Goal: Transaction & Acquisition: Book appointment/travel/reservation

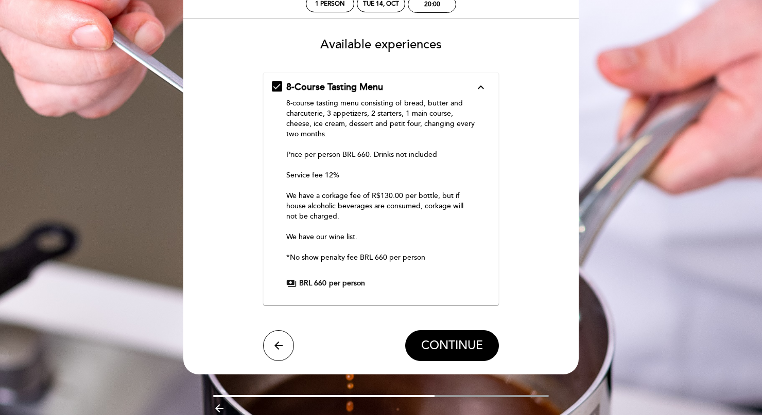
scroll to position [63, 0]
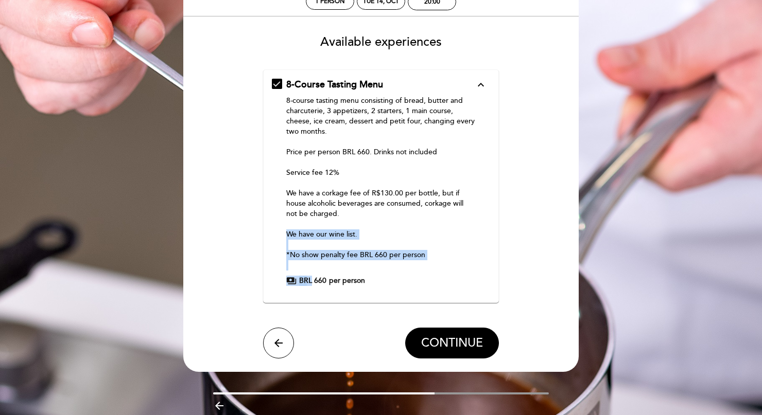
drag, startPoint x: 312, startPoint y: 282, endPoint x: 412, endPoint y: 238, distance: 109.4
click at [412, 238] on div "8-Course Tasting Menu expand_less 8-course tasting menu consisting of bread, bu…" at bounding box center [381, 182] width 219 height 208
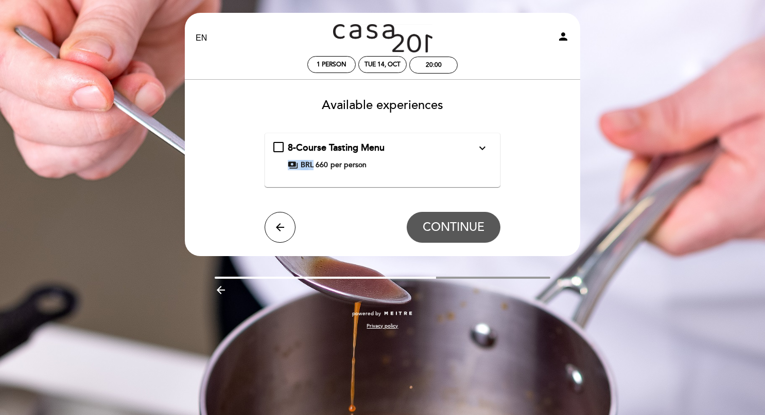
click at [287, 142] on div "8-Course Tasting Menu expand_more 8-course tasting menu consisting of bread, bu…" at bounding box center [382, 155] width 219 height 29
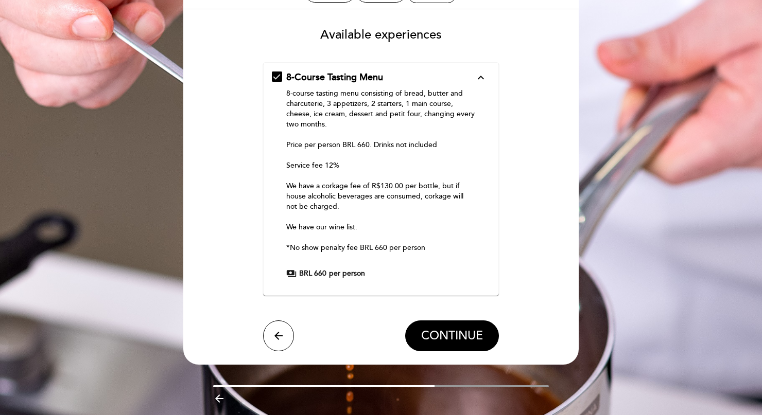
scroll to position [79, 0]
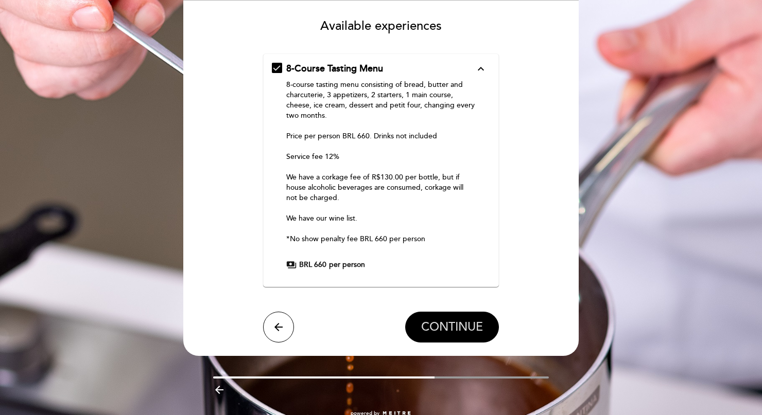
click at [444, 328] on span "CONTINUE" at bounding box center [452, 328] width 62 height 14
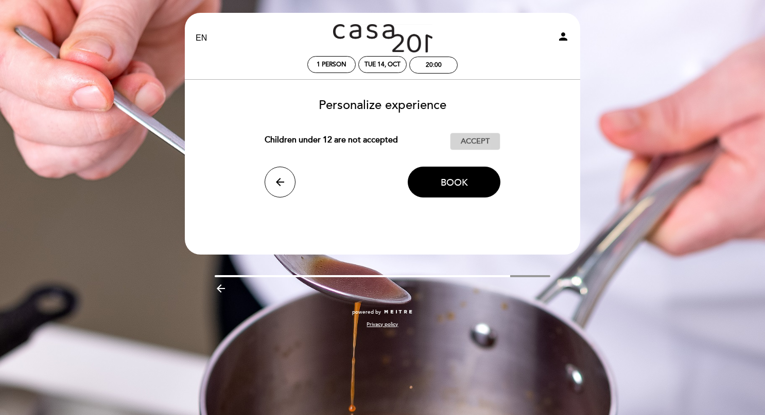
click at [454, 141] on button "Accept Accepted" at bounding box center [475, 141] width 50 height 17
click at [452, 182] on span "Book" at bounding box center [453, 182] width 27 height 11
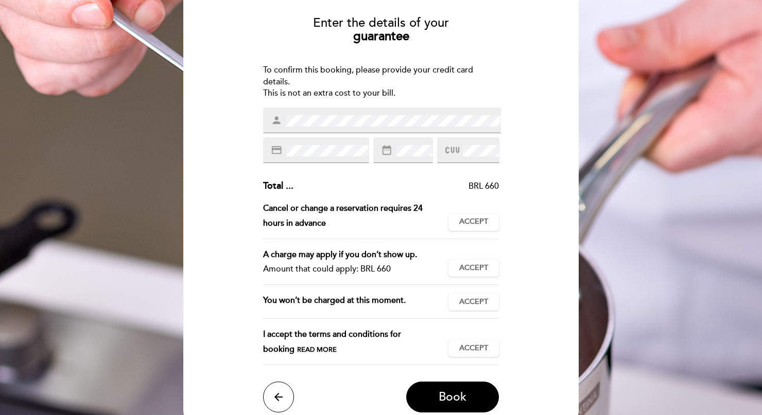
scroll to position [83, 0]
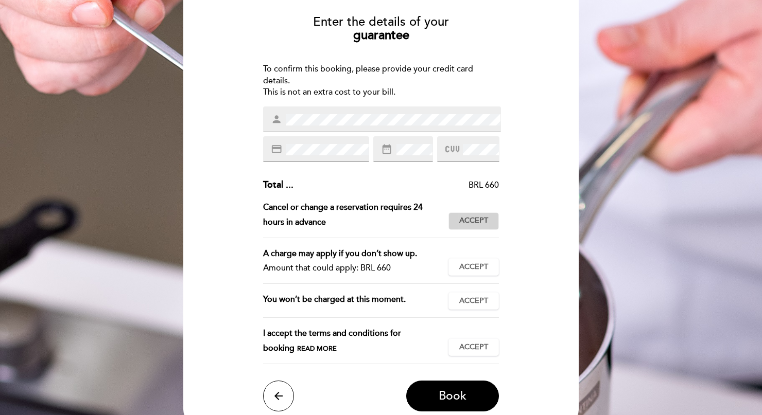
click at [467, 223] on span "Accept" at bounding box center [473, 221] width 29 height 11
click at [473, 266] on span "Accept" at bounding box center [473, 267] width 29 height 11
click at [472, 292] on button "Accept Accepted" at bounding box center [473, 300] width 50 height 17
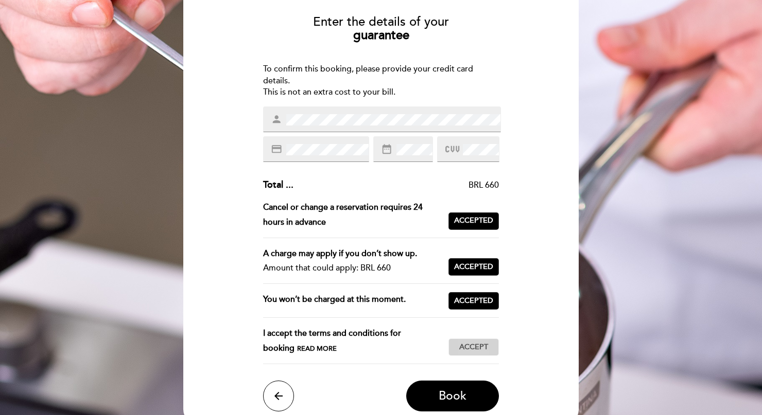
click at [485, 339] on button "Accept Accepted" at bounding box center [473, 347] width 50 height 17
click at [465, 399] on span "Book" at bounding box center [452, 396] width 28 height 14
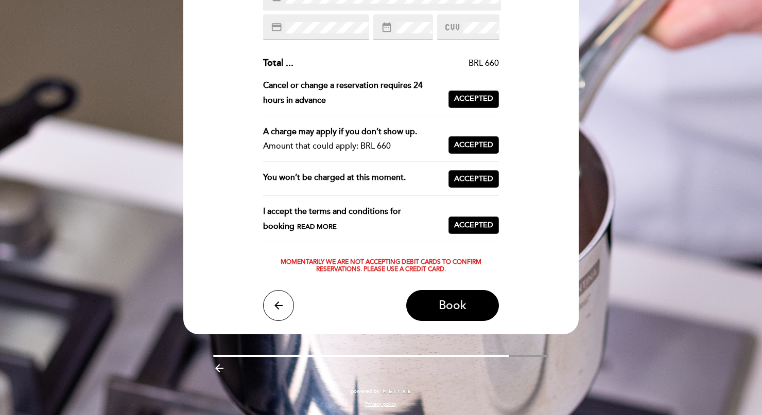
scroll to position [207, 0]
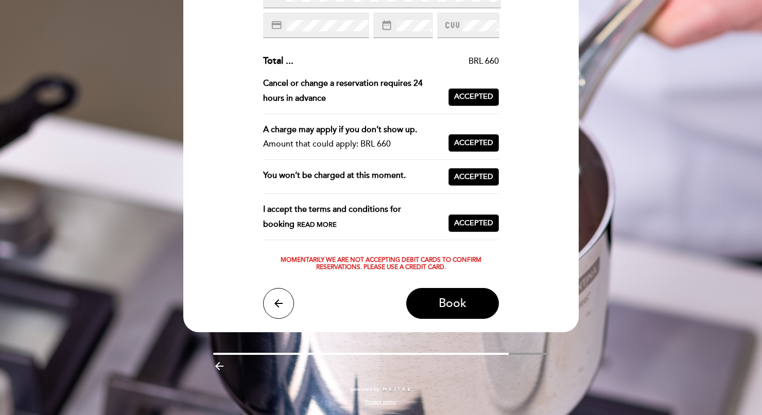
click at [341, 266] on div "Momentarily we are not accepting debit cards to confirm reservations. Please us…" at bounding box center [381, 264] width 236 height 15
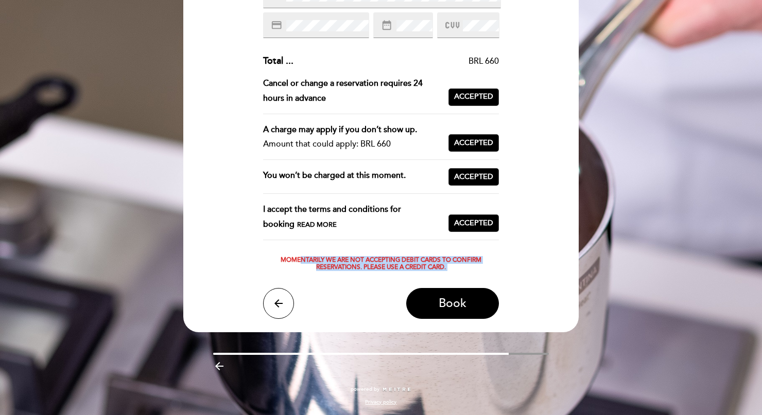
drag, startPoint x: 457, startPoint y: 267, endPoint x: 288, endPoint y: 254, distance: 170.2
click at [288, 254] on div "Enter the details of your guarantee To confirm this booking, please provide you…" at bounding box center [380, 101] width 381 height 436
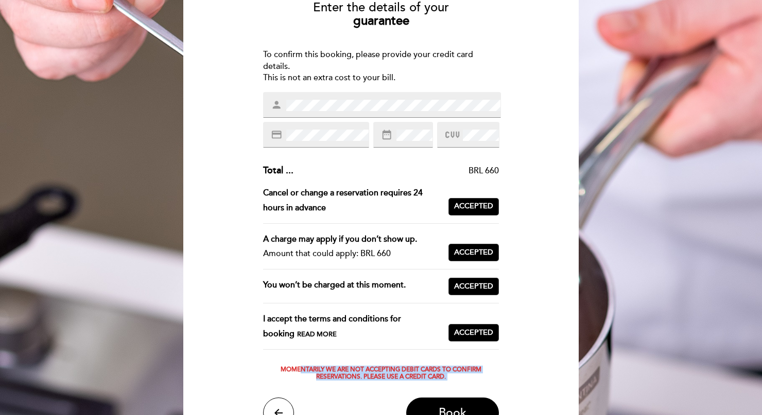
scroll to position [54, 0]
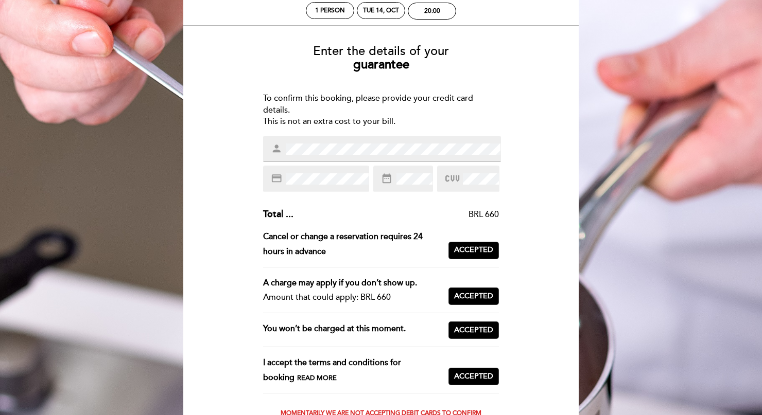
click at [353, 186] on div "credit_card" at bounding box center [316, 179] width 106 height 26
click at [392, 183] on icon "date_range" at bounding box center [386, 178] width 11 height 11
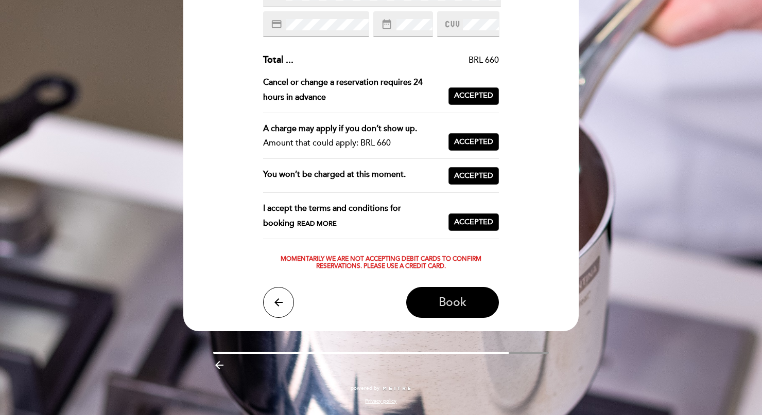
click at [455, 295] on span "Book" at bounding box center [452, 302] width 28 height 14
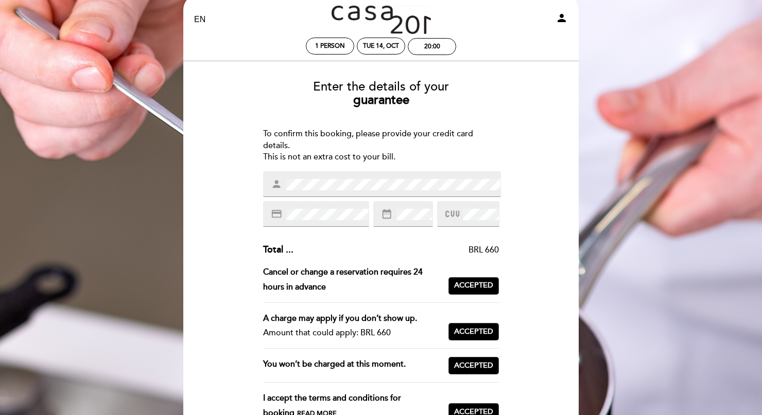
scroll to position [14, 0]
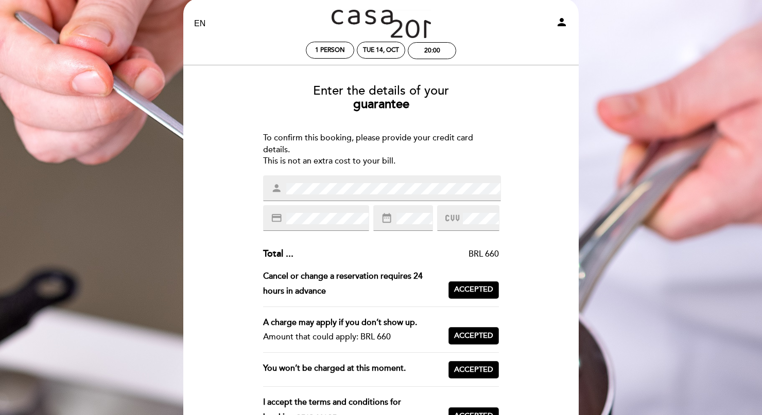
click at [375, 180] on div "person" at bounding box center [382, 188] width 238 height 26
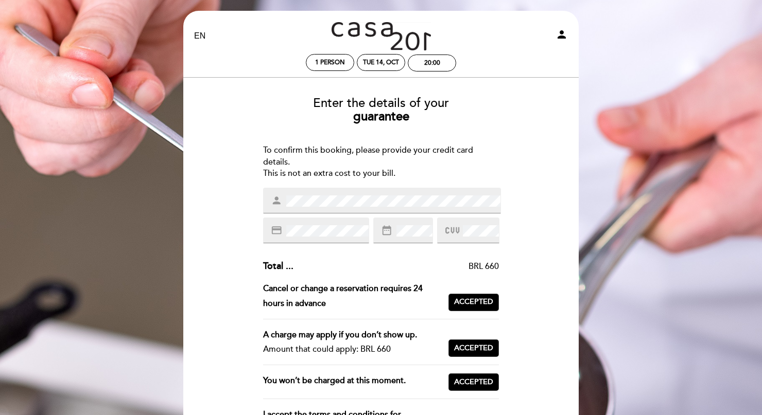
scroll to position [0, 0]
